Goal: Find specific page/section: Find specific page/section

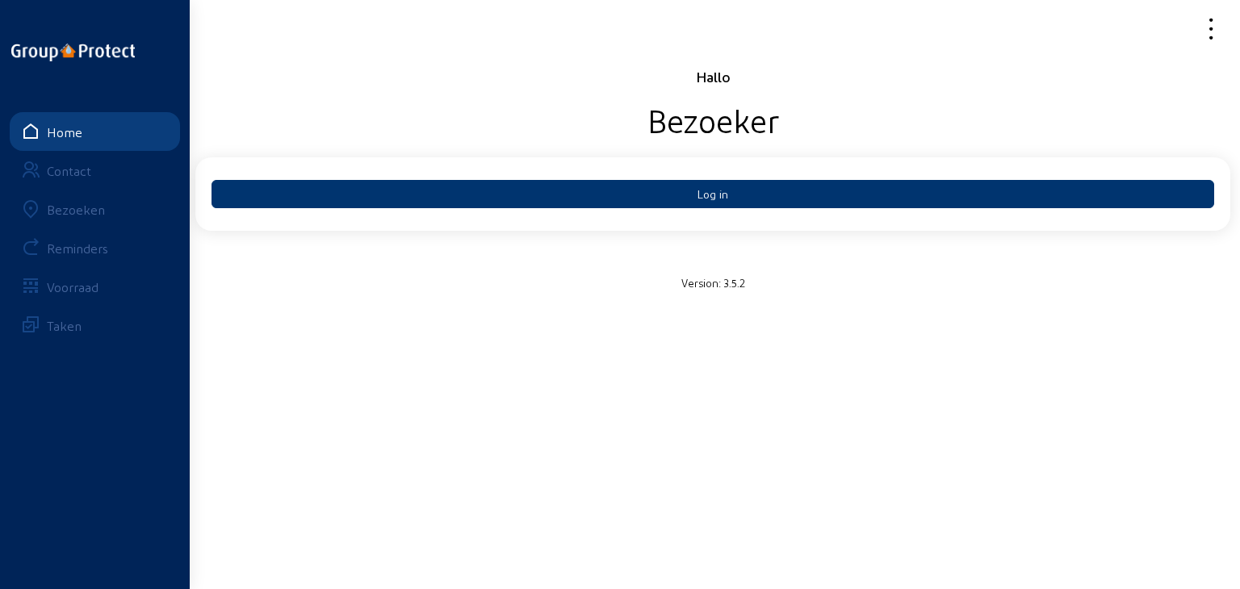
click at [92, 212] on div "Bezoeken" at bounding box center [76, 209] width 58 height 15
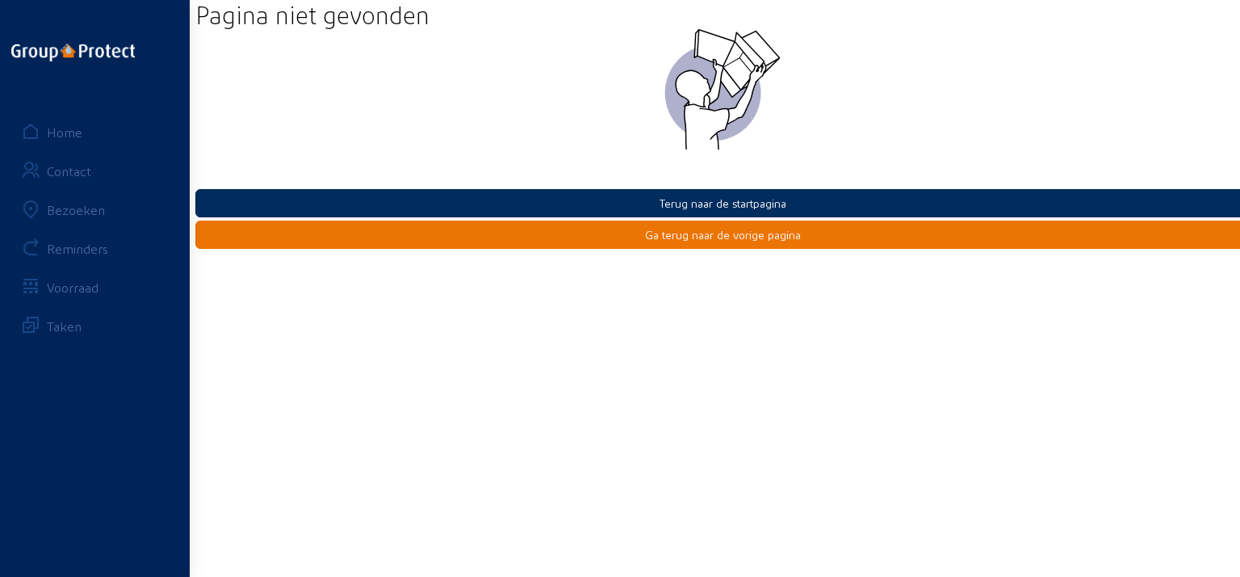
click at [747, 197] on button "Terug naar de startpagina" at bounding box center [722, 203] width 1055 height 28
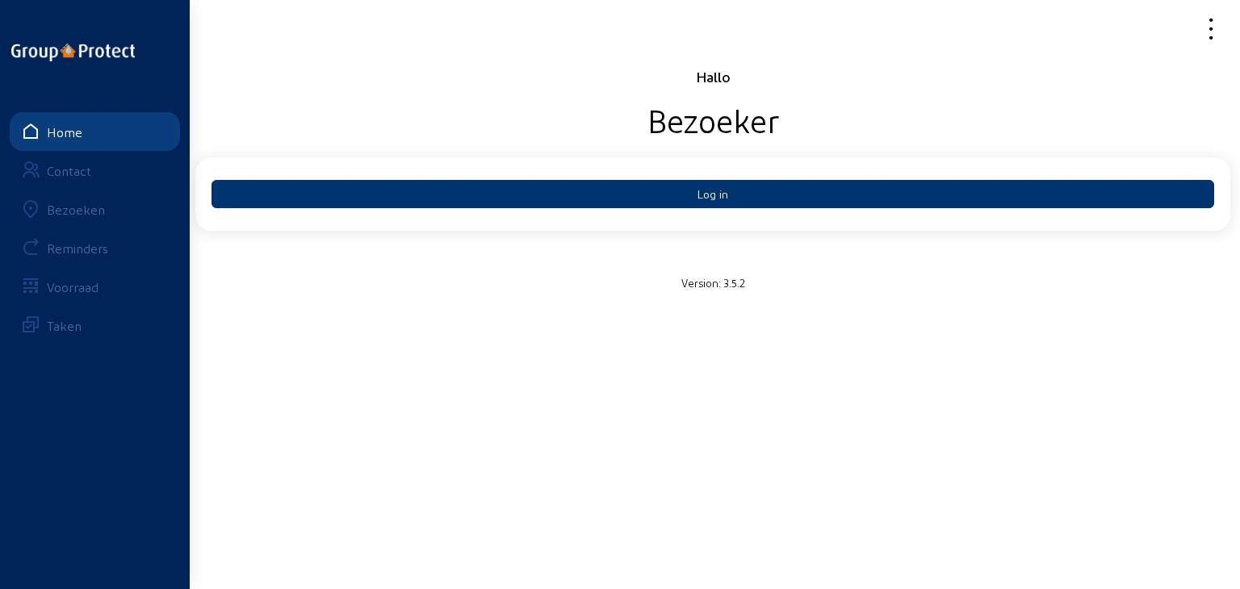
click at [747, 197] on button "Log in" at bounding box center [713, 194] width 1003 height 28
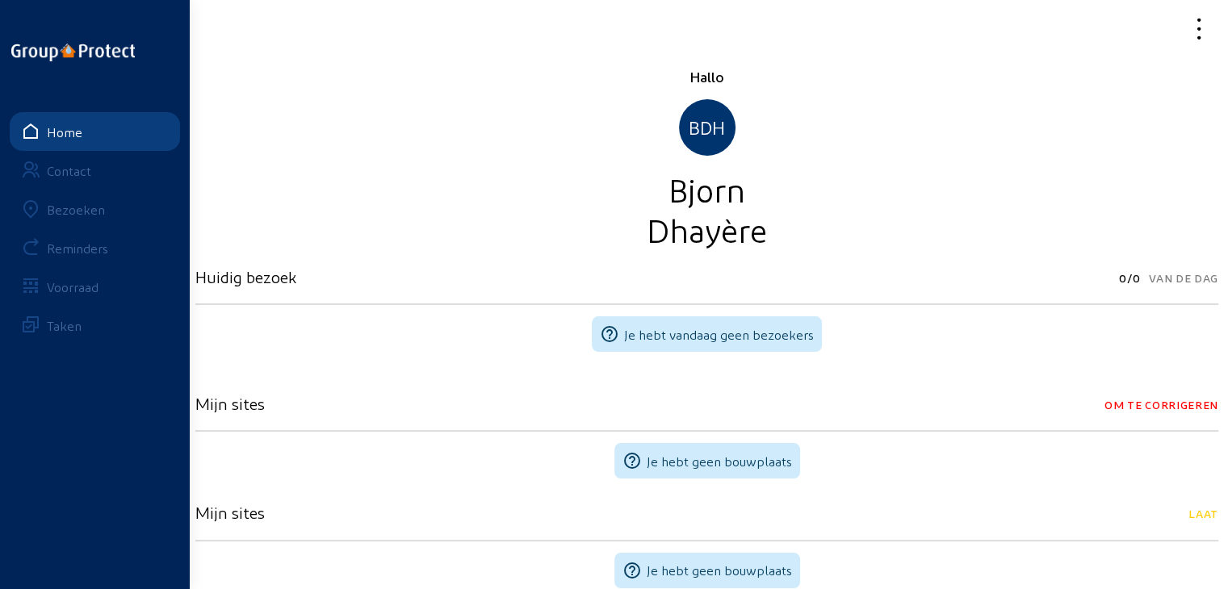
click at [78, 211] on div "Bezoeken" at bounding box center [76, 209] width 58 height 15
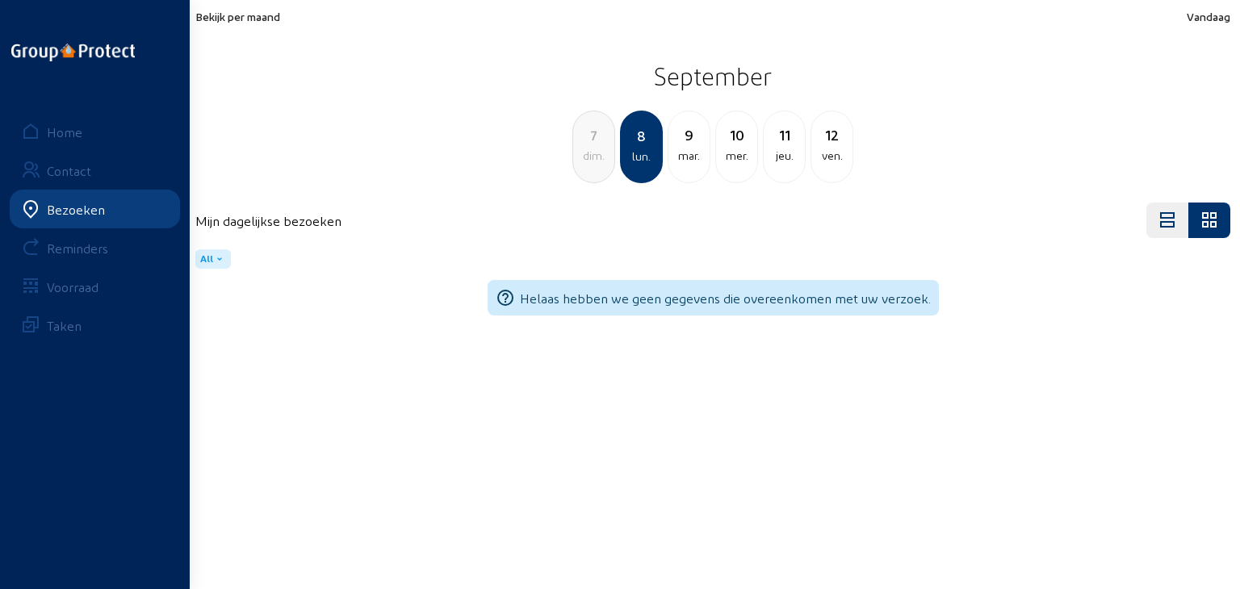
click at [262, 22] on span "Bekijk per maand" at bounding box center [237, 17] width 85 height 14
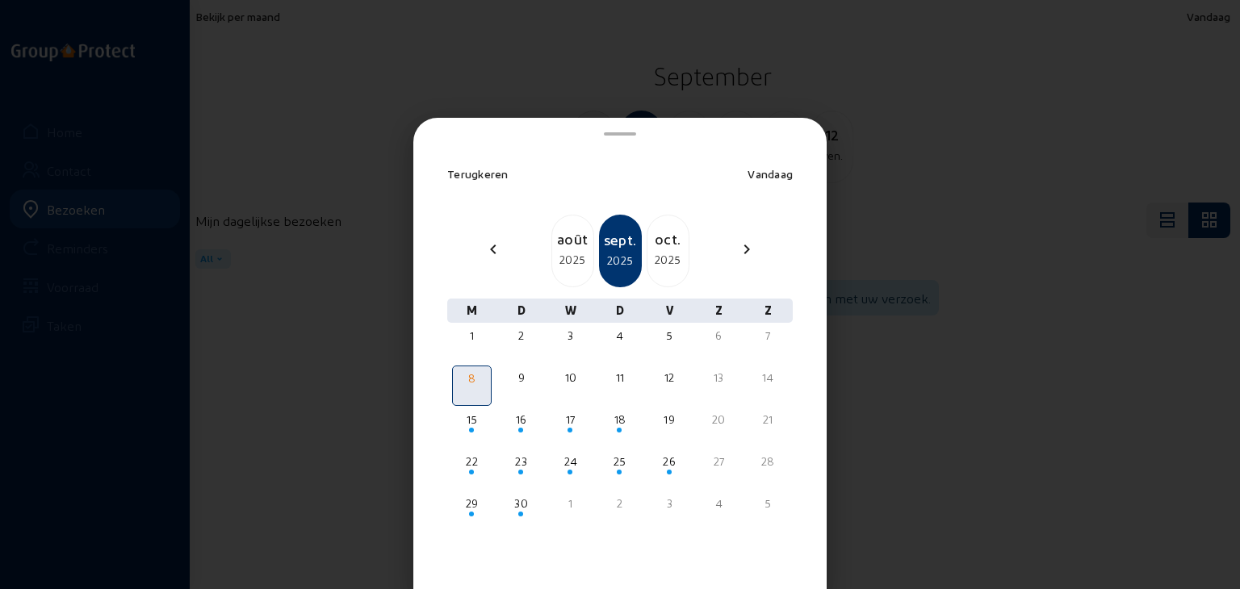
click at [652, 258] on div "2025" at bounding box center [668, 259] width 41 height 19
click at [665, 254] on div "2025" at bounding box center [668, 259] width 41 height 19
click at [574, 251] on div "2025" at bounding box center [572, 259] width 41 height 19
click at [658, 254] on div "2025" at bounding box center [668, 259] width 41 height 19
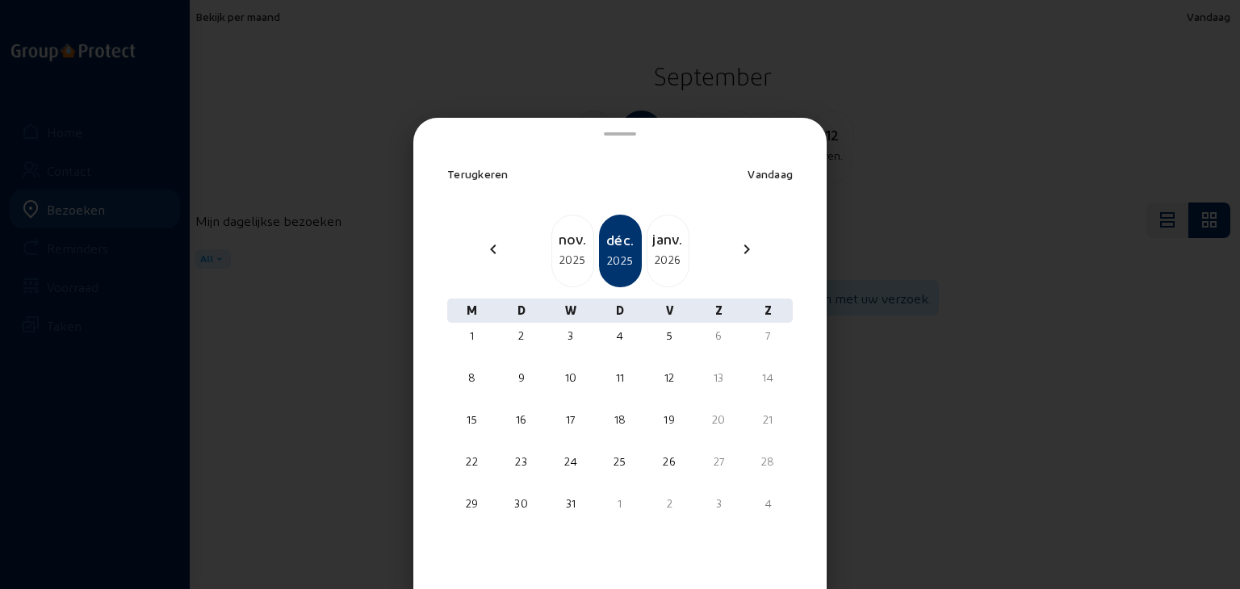
click at [658, 254] on div "2026" at bounding box center [668, 259] width 41 height 19
click at [351, 120] on div at bounding box center [620, 294] width 1240 height 589
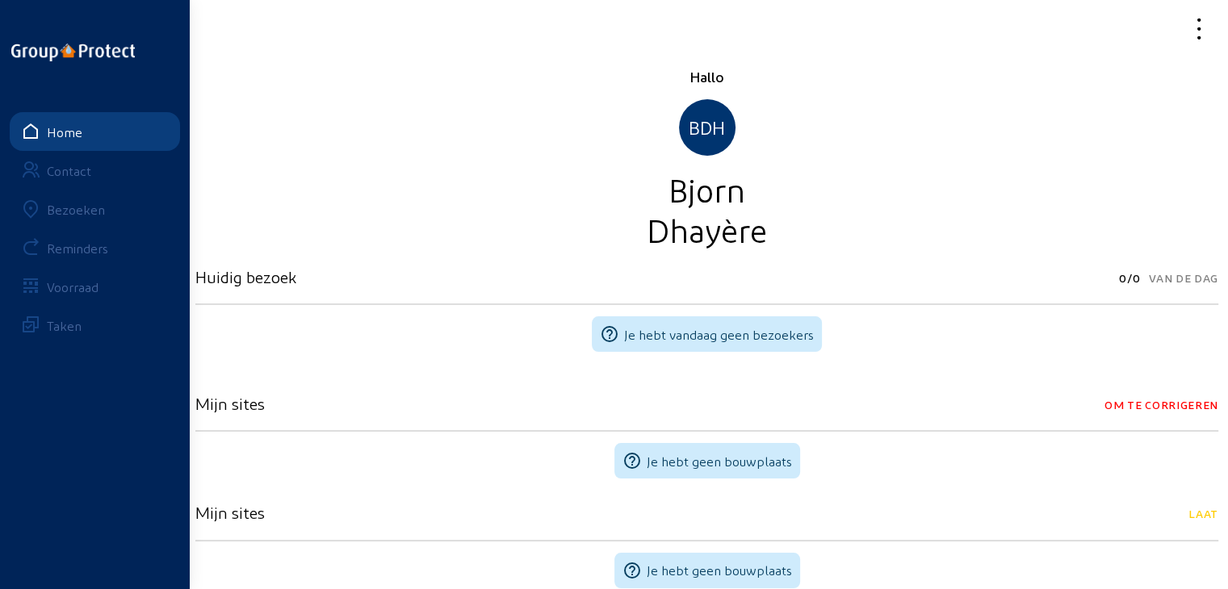
click at [75, 212] on div "Bezoeken" at bounding box center [76, 209] width 58 height 15
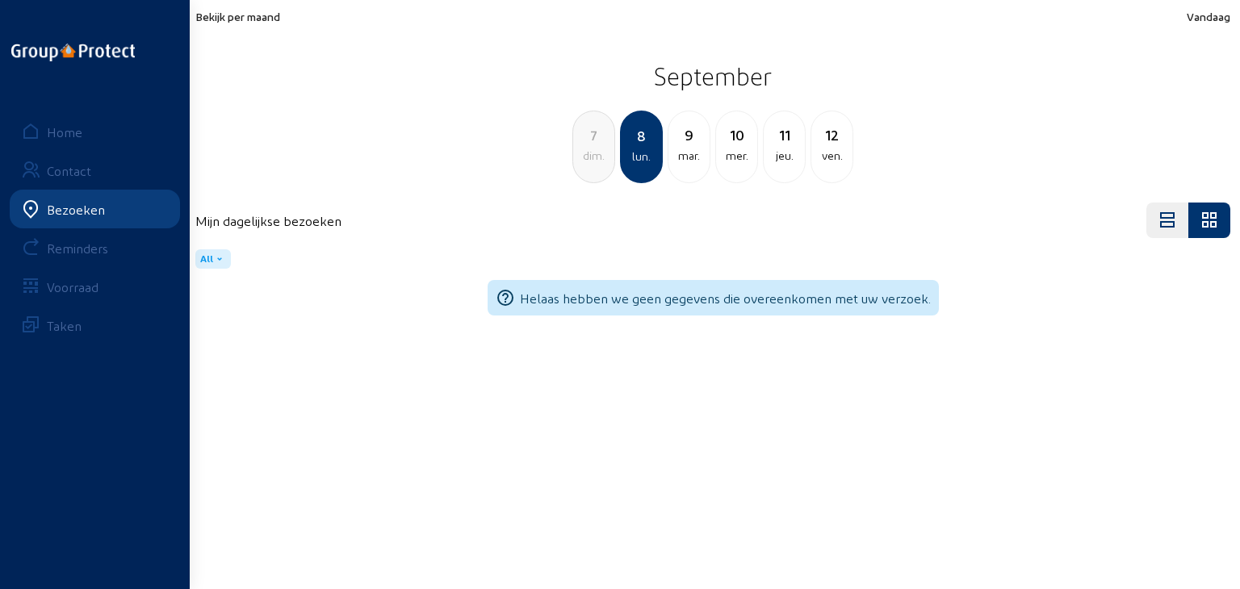
click at [252, 20] on span "Bekijk per maand" at bounding box center [237, 17] width 85 height 14
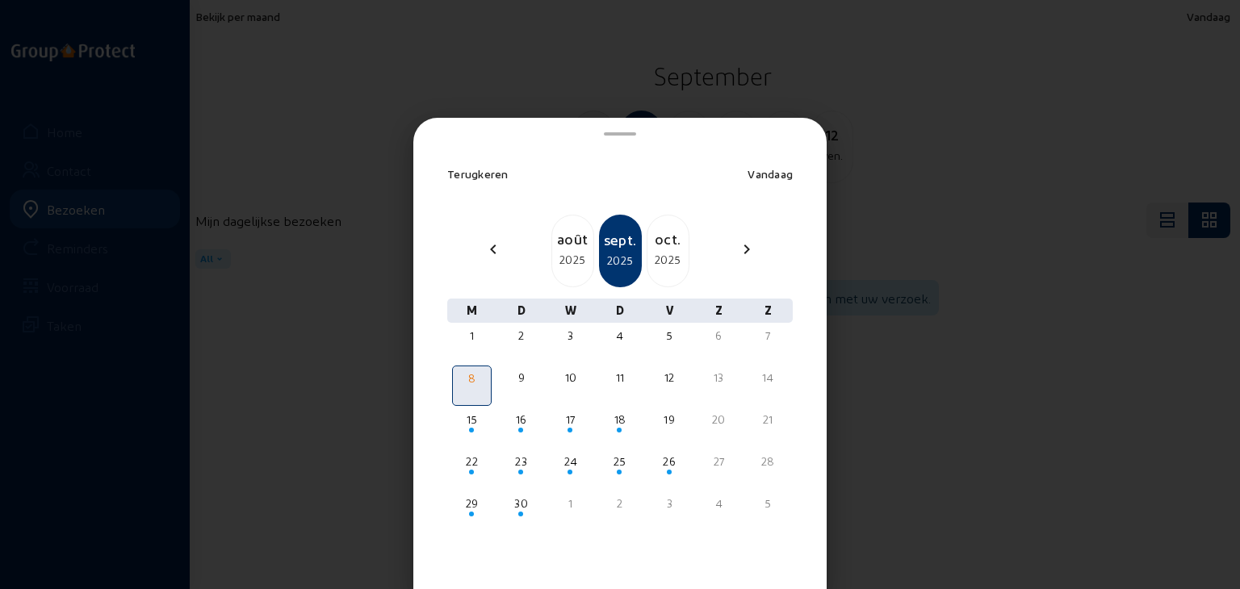
click at [677, 246] on div "oct." at bounding box center [668, 239] width 41 height 23
click at [677, 246] on div "nov." at bounding box center [668, 239] width 41 height 23
click at [580, 251] on div "2025" at bounding box center [572, 259] width 41 height 19
click at [611, 253] on div "2025" at bounding box center [621, 260] width 40 height 19
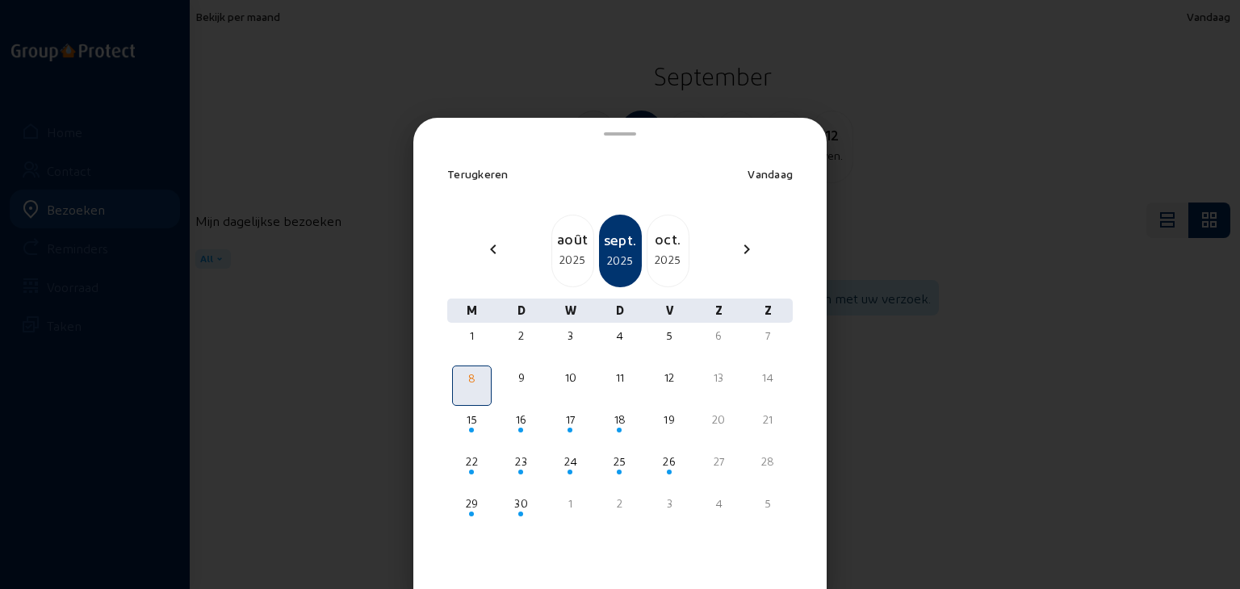
click at [652, 257] on div "2025" at bounding box center [668, 259] width 41 height 19
click at [384, 61] on div at bounding box center [620, 294] width 1240 height 589
